Goal: Navigation & Orientation: Find specific page/section

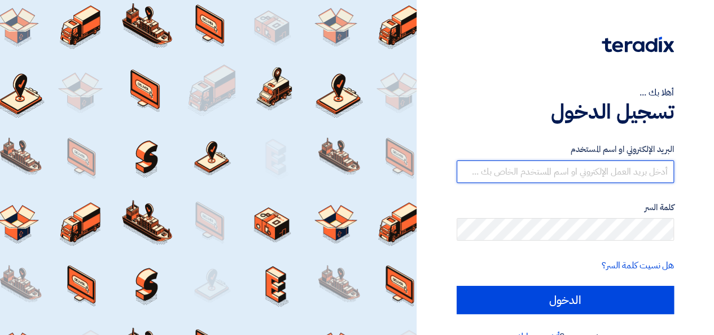
type input "mona.ibrahim@4tech-eg.com"
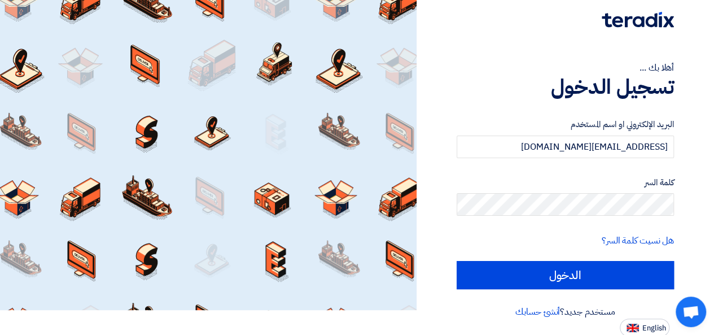
scroll to position [26, 0]
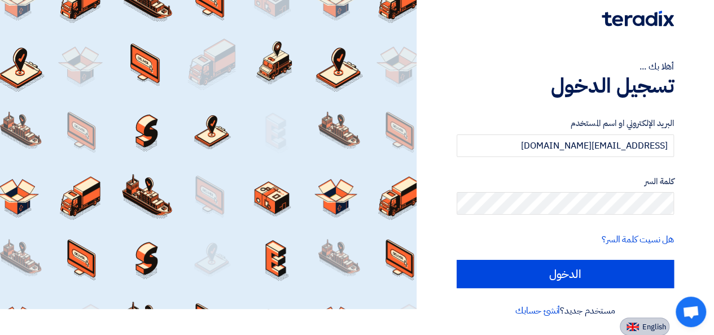
click at [653, 324] on span "English" at bounding box center [655, 327] width 24 height 8
type input "Sign in"
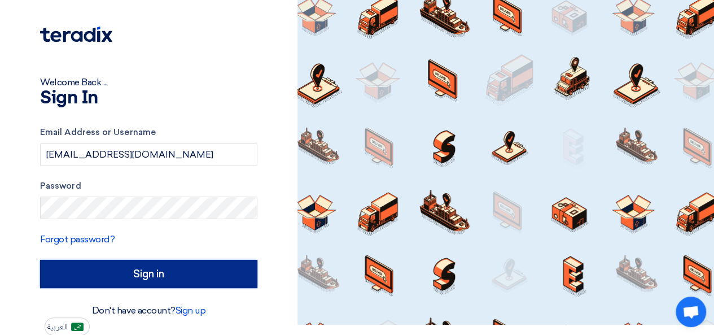
click at [156, 270] on input "Sign in" at bounding box center [148, 274] width 217 height 28
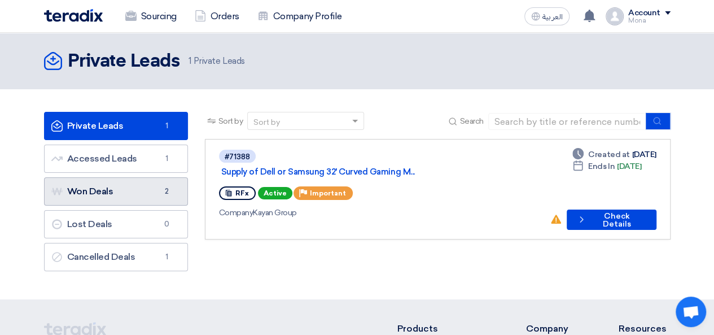
click at [129, 178] on link "Won Deals Won Deals 2" at bounding box center [116, 191] width 144 height 28
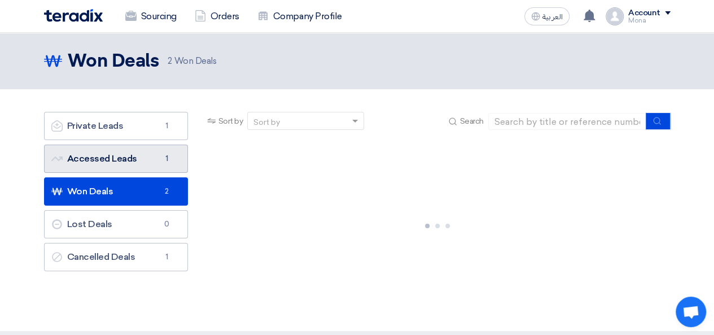
click at [154, 164] on link "Accessed Leads Accessed Leads 1" at bounding box center [116, 159] width 144 height 28
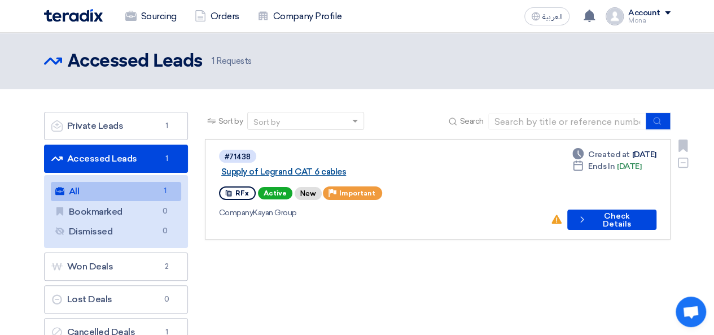
click at [325, 167] on link "Supply of Legrand CAT 6 cables" at bounding box center [362, 172] width 282 height 10
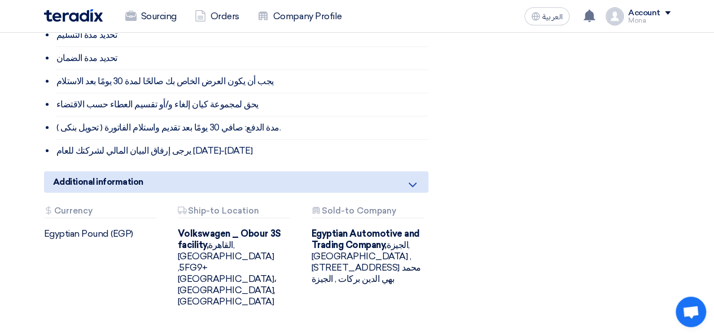
scroll to position [533, 0]
